Goal: Information Seeking & Learning: Learn about a topic

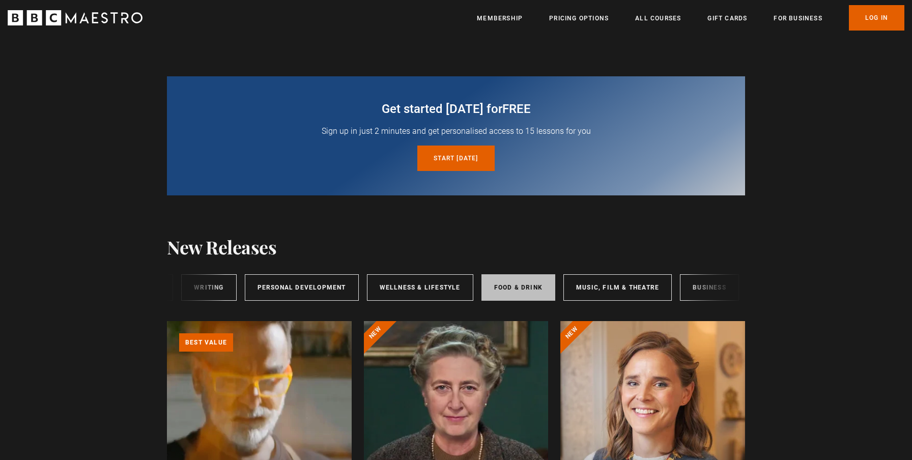
scroll to position [0, 169]
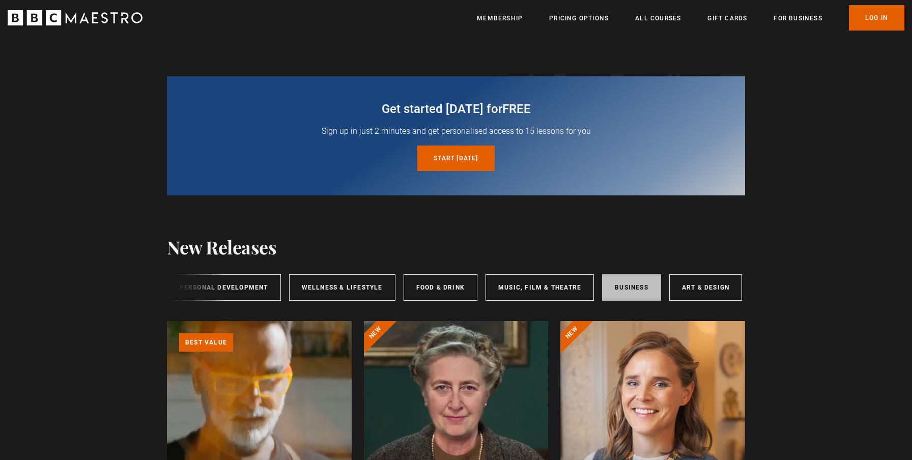
click at [612, 284] on link "Business" at bounding box center [631, 287] width 59 height 26
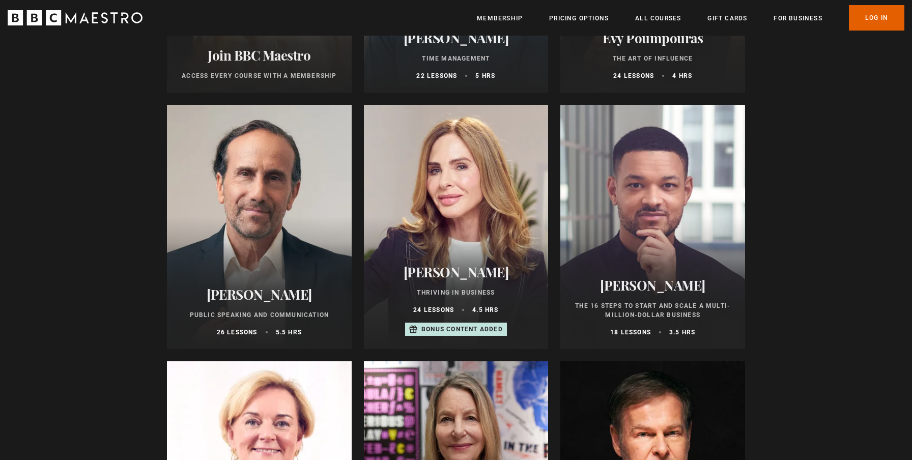
scroll to position [536, 0]
